Goal: Navigation & Orientation: Find specific page/section

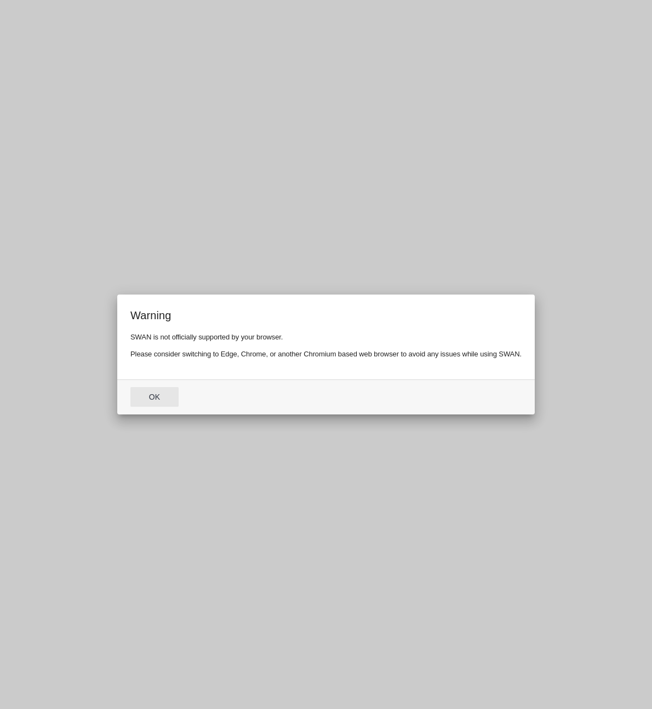
click at [158, 384] on md-dialog-actions "Ok" at bounding box center [325, 396] width 417 height 35
click at [160, 394] on button "Ok" at bounding box center [154, 397] width 48 height 20
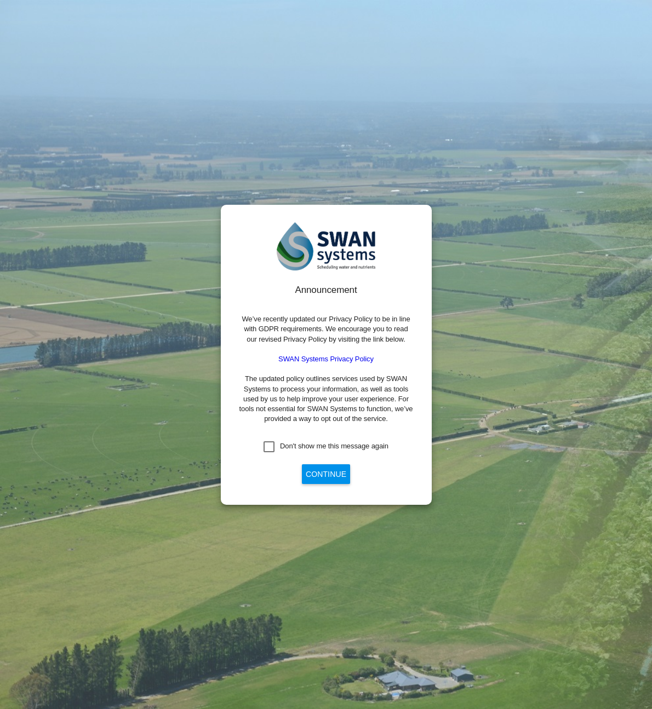
drag, startPoint x: 298, startPoint y: 447, endPoint x: 318, endPoint y: 469, distance: 29.9
click at [298, 447] on div "Don't show me this message again" at bounding box center [334, 446] width 108 height 10
click at [325, 478] on button "Continue" at bounding box center [326, 474] width 48 height 20
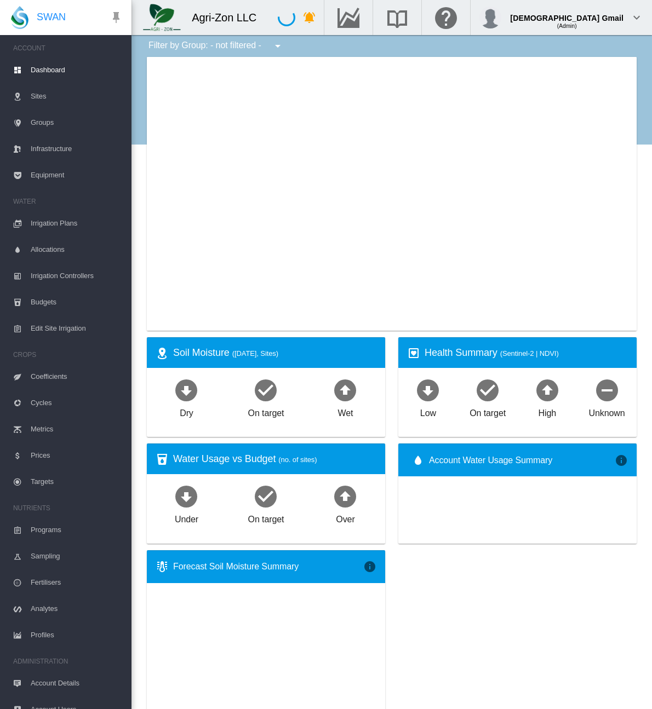
type input "**********"
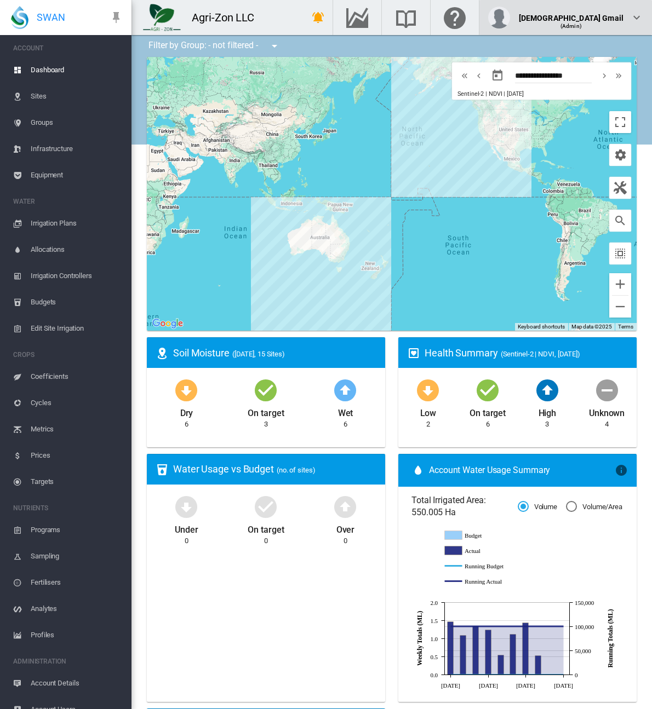
click at [582, 26] on span "(Admin)" at bounding box center [570, 26] width 21 height 6
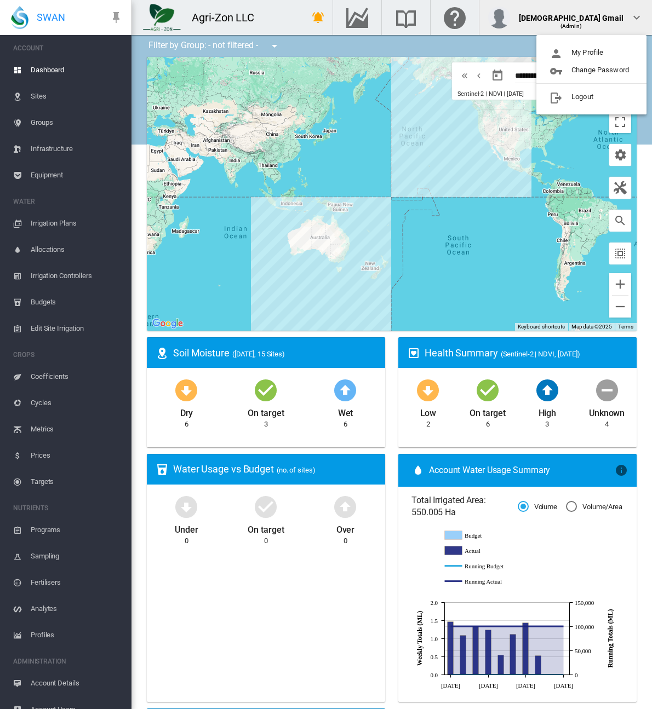
drag, startPoint x: 239, startPoint y: 14, endPoint x: 258, endPoint y: 11, distance: 19.9
click at [239, 14] on md-backdrop at bounding box center [326, 354] width 652 height 709
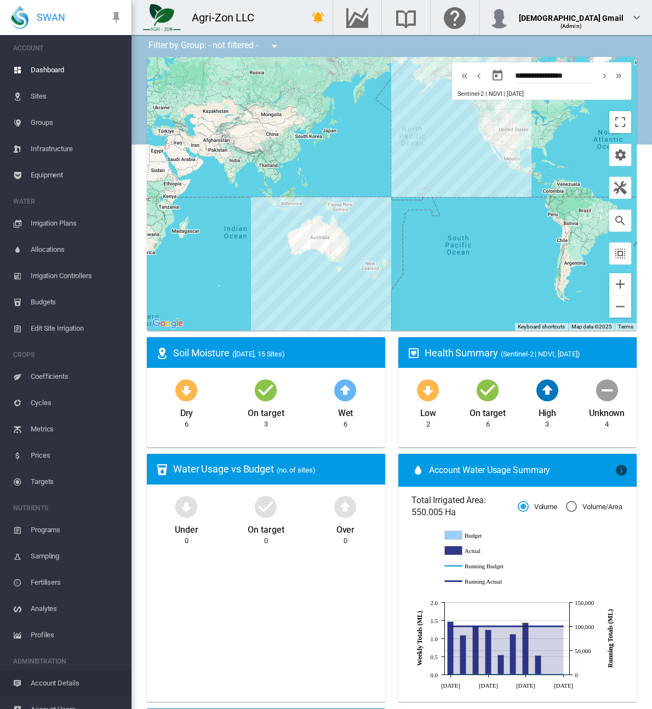
click at [58, 684] on span "Account Details" at bounding box center [77, 683] width 92 height 26
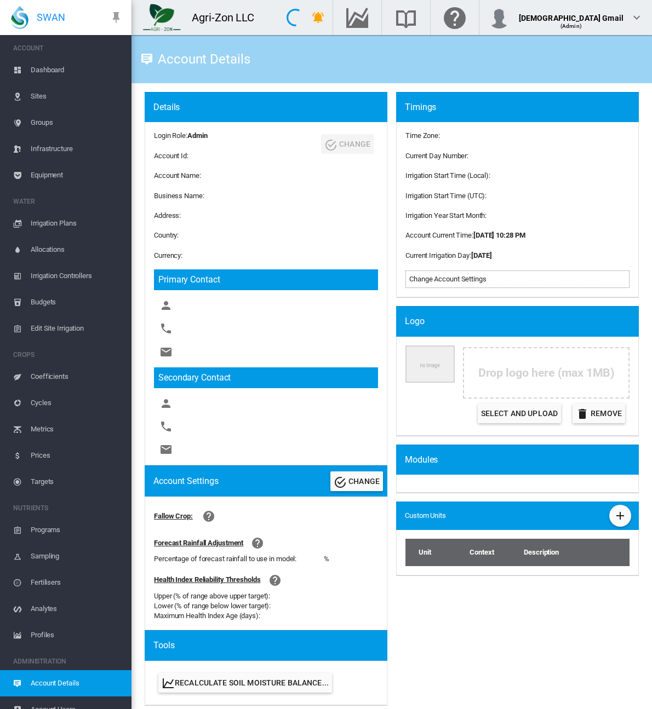
scroll to position [140, 0]
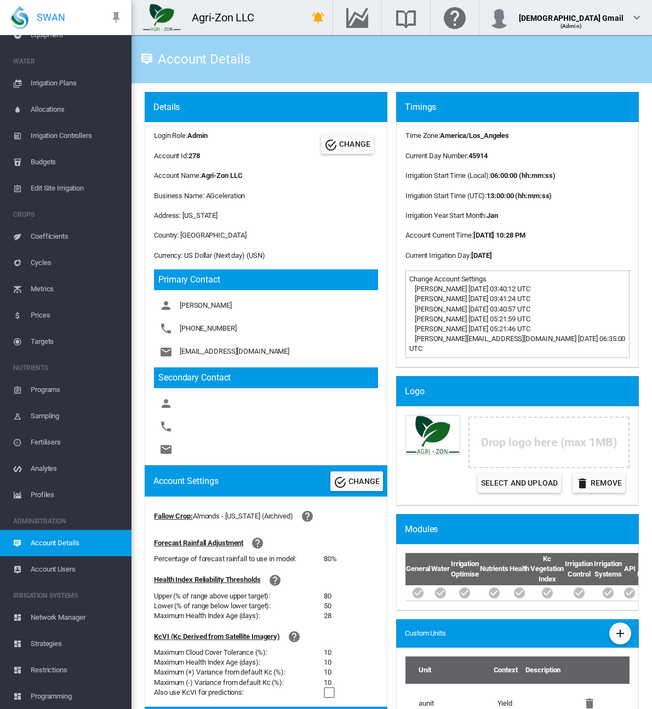
click at [51, 616] on span "Network Manager" at bounding box center [77, 618] width 92 height 26
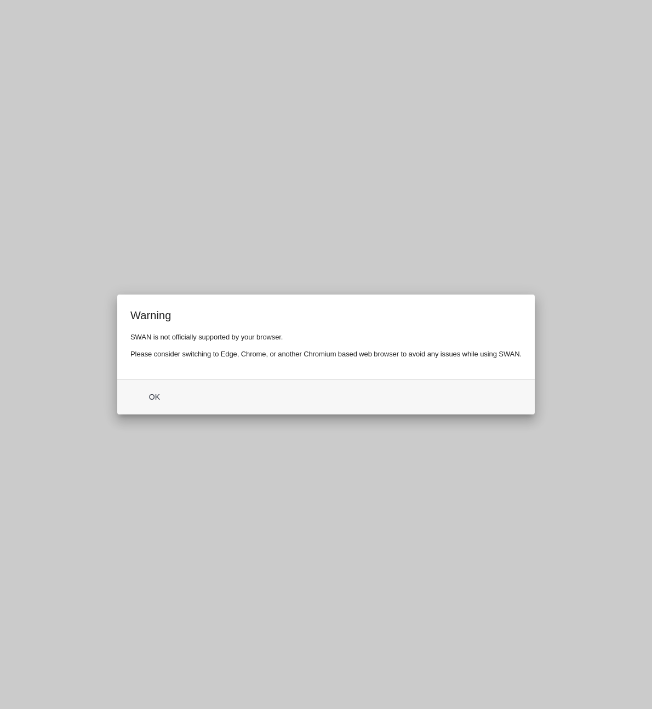
click at [183, 396] on md-dialog-actions "Ok" at bounding box center [325, 396] width 417 height 35
click at [165, 399] on button "Ok" at bounding box center [154, 397] width 48 height 20
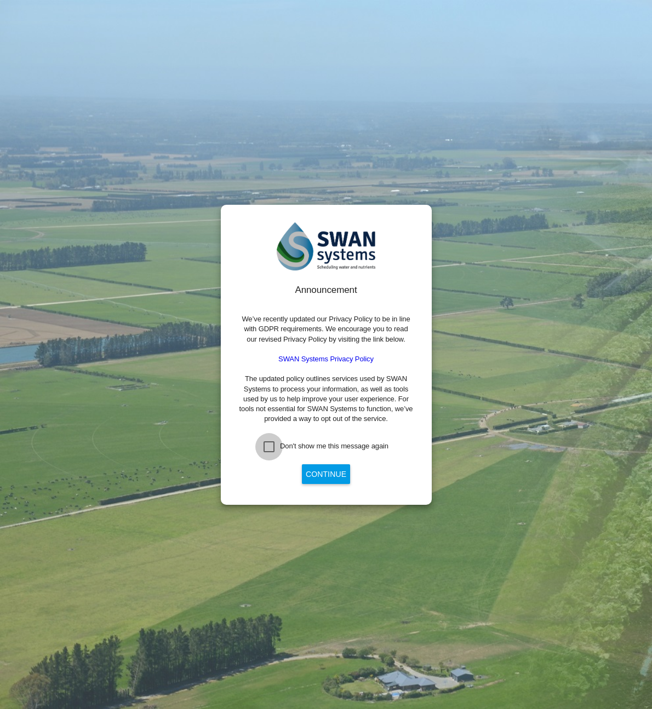
click at [273, 449] on div "Don't show me this message again" at bounding box center [268, 446] width 11 height 11
click at [311, 470] on button "Continue" at bounding box center [326, 474] width 48 height 20
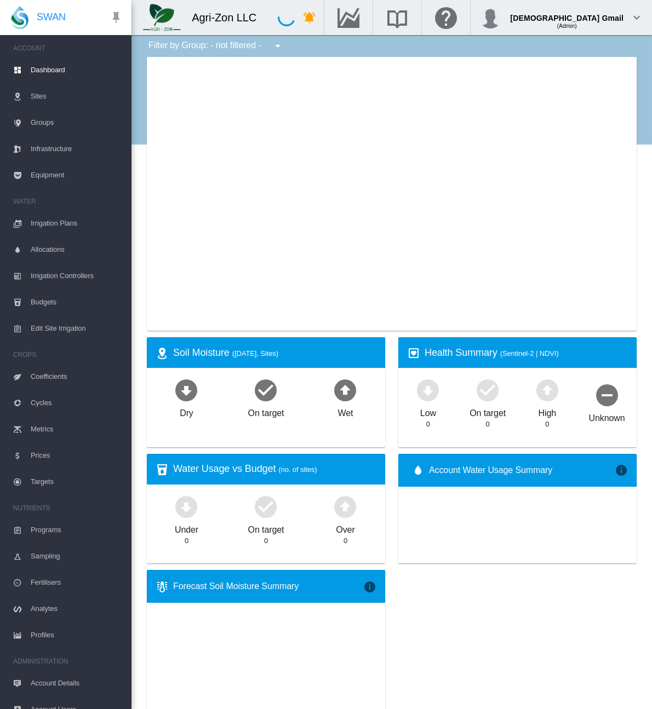
type input "**********"
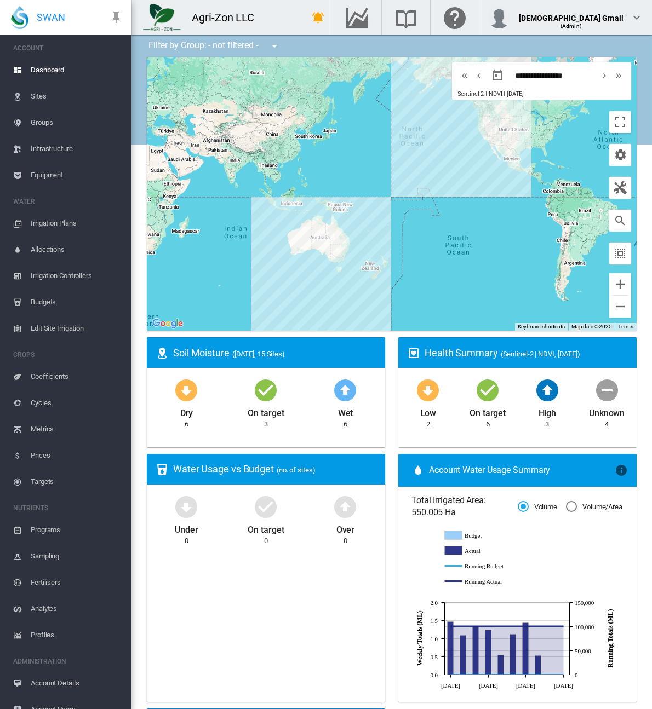
scroll to position [140, 0]
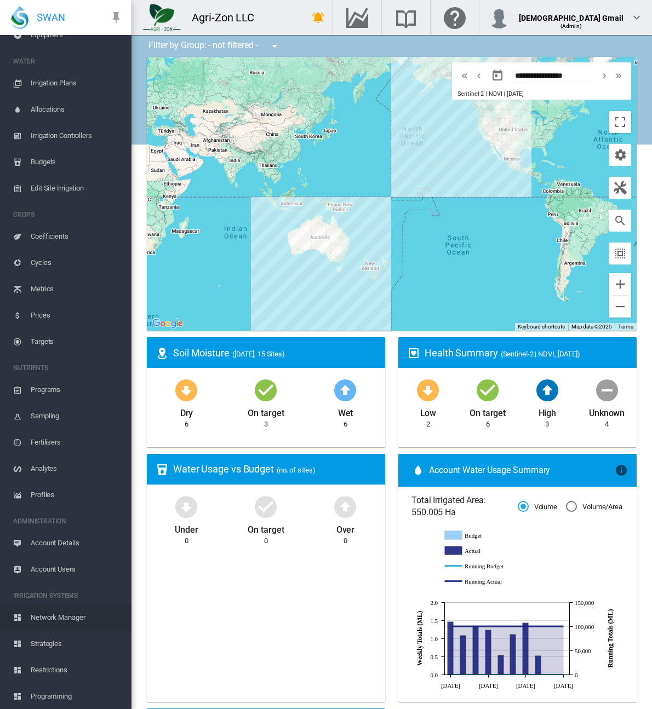
click at [58, 611] on span "Network Manager" at bounding box center [77, 618] width 92 height 26
